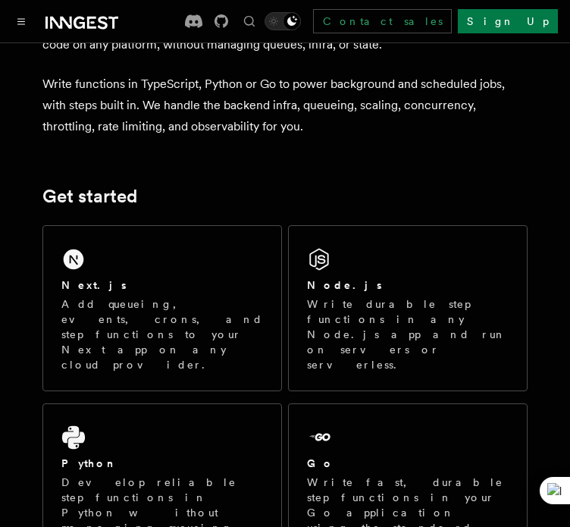
scroll to position [109, 0]
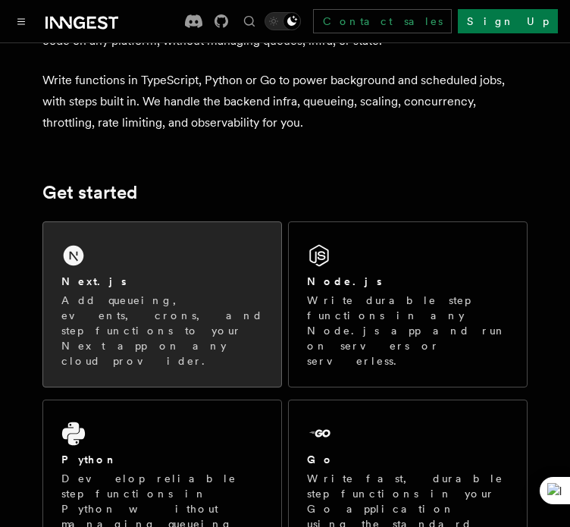
click at [208, 300] on p "Add queueing, events, crons, and step functions to your Next app on any cloud p…" at bounding box center [162, 331] width 202 height 76
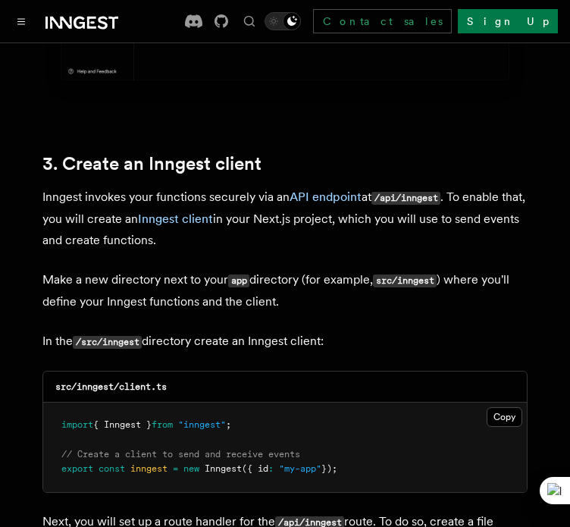
scroll to position [1746, 0]
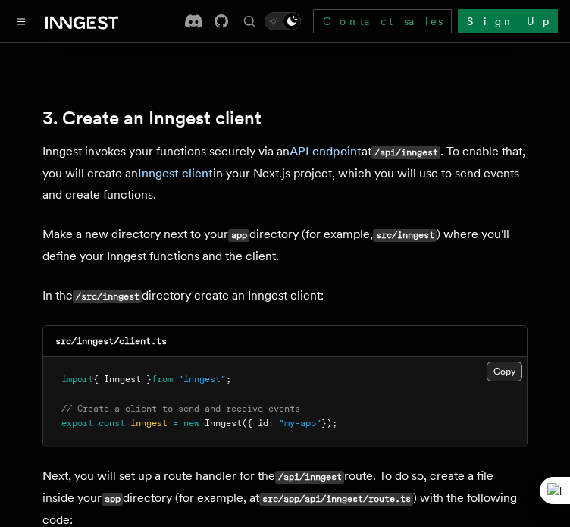
click at [504, 362] on button "Copy Copied" at bounding box center [505, 372] width 36 height 20
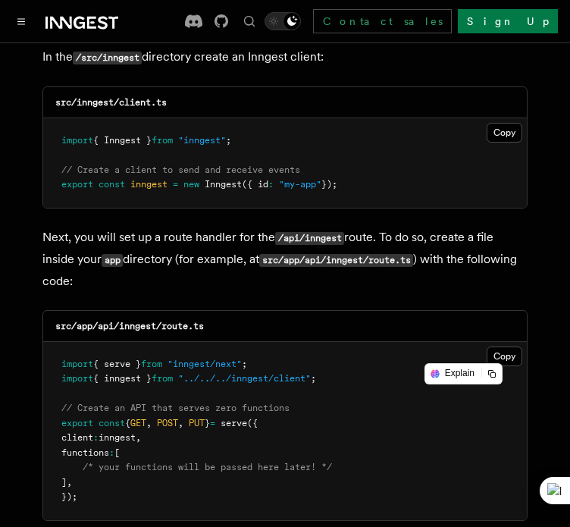
scroll to position [1993, 0]
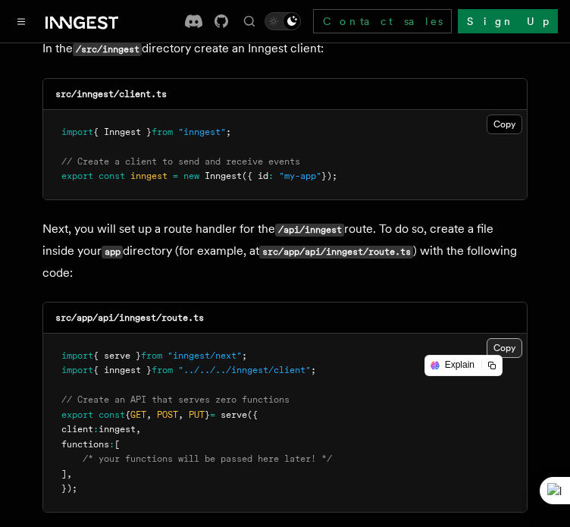
click at [509, 338] on button "Copy Copied" at bounding box center [505, 348] width 36 height 20
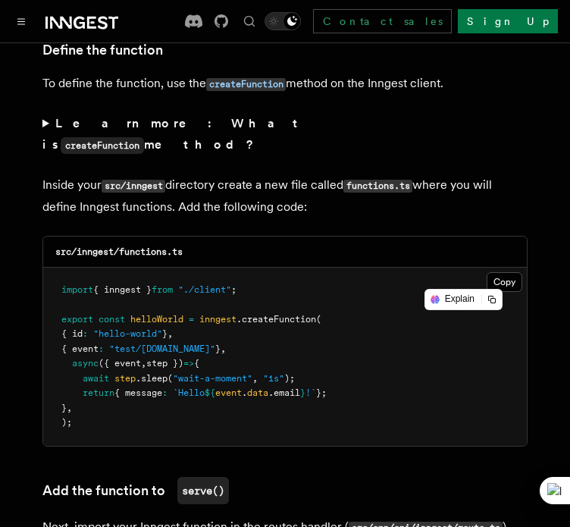
scroll to position [2644, 0]
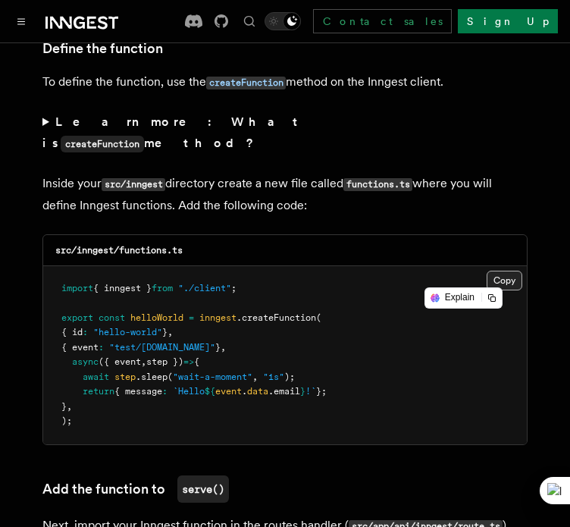
click at [503, 271] on button "Copy Copied" at bounding box center [505, 281] width 36 height 20
